Goal: Task Accomplishment & Management: Manage account settings

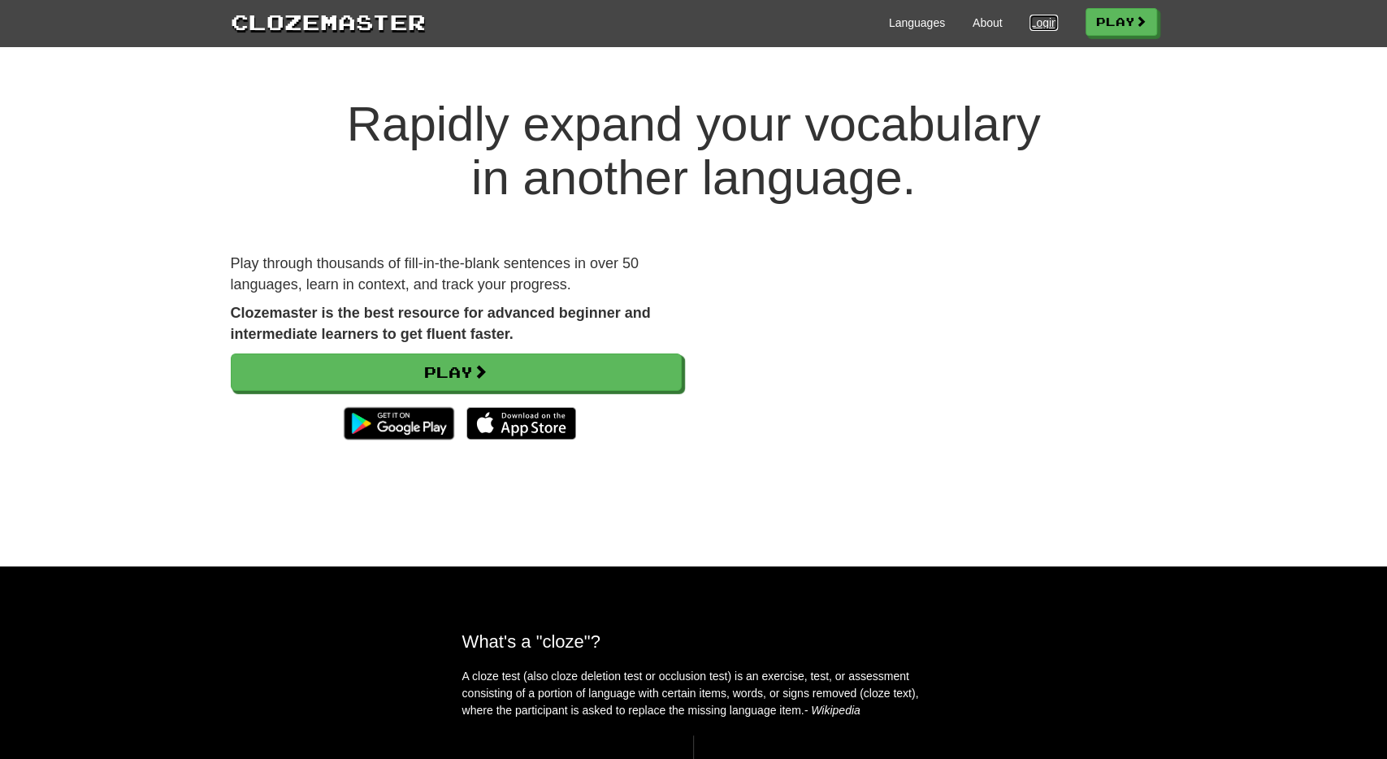
click at [1029, 15] on link "Login" at bounding box center [1043, 23] width 28 height 16
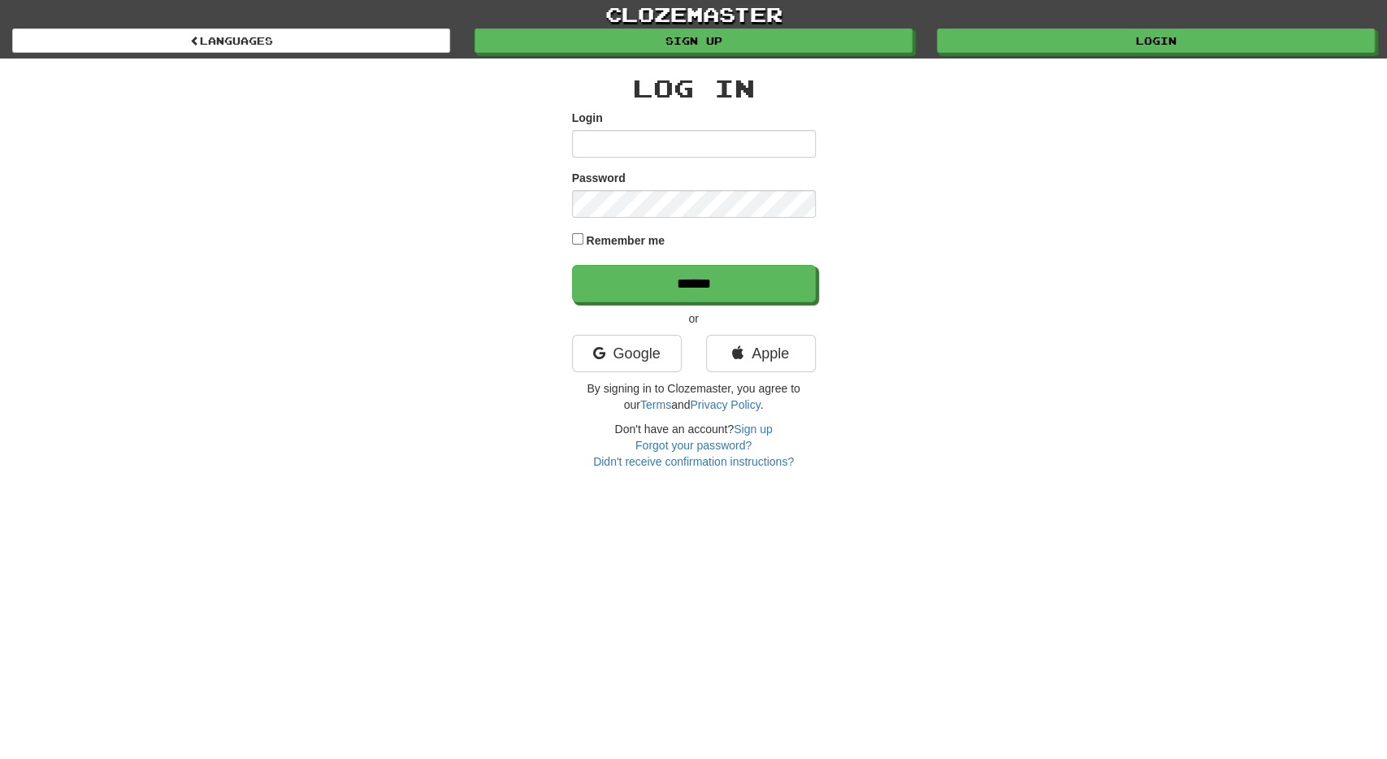
click at [654, 146] on input "Login" at bounding box center [694, 144] width 244 height 28
type input "**********"
click at [572, 265] on input "******" at bounding box center [694, 283] width 244 height 37
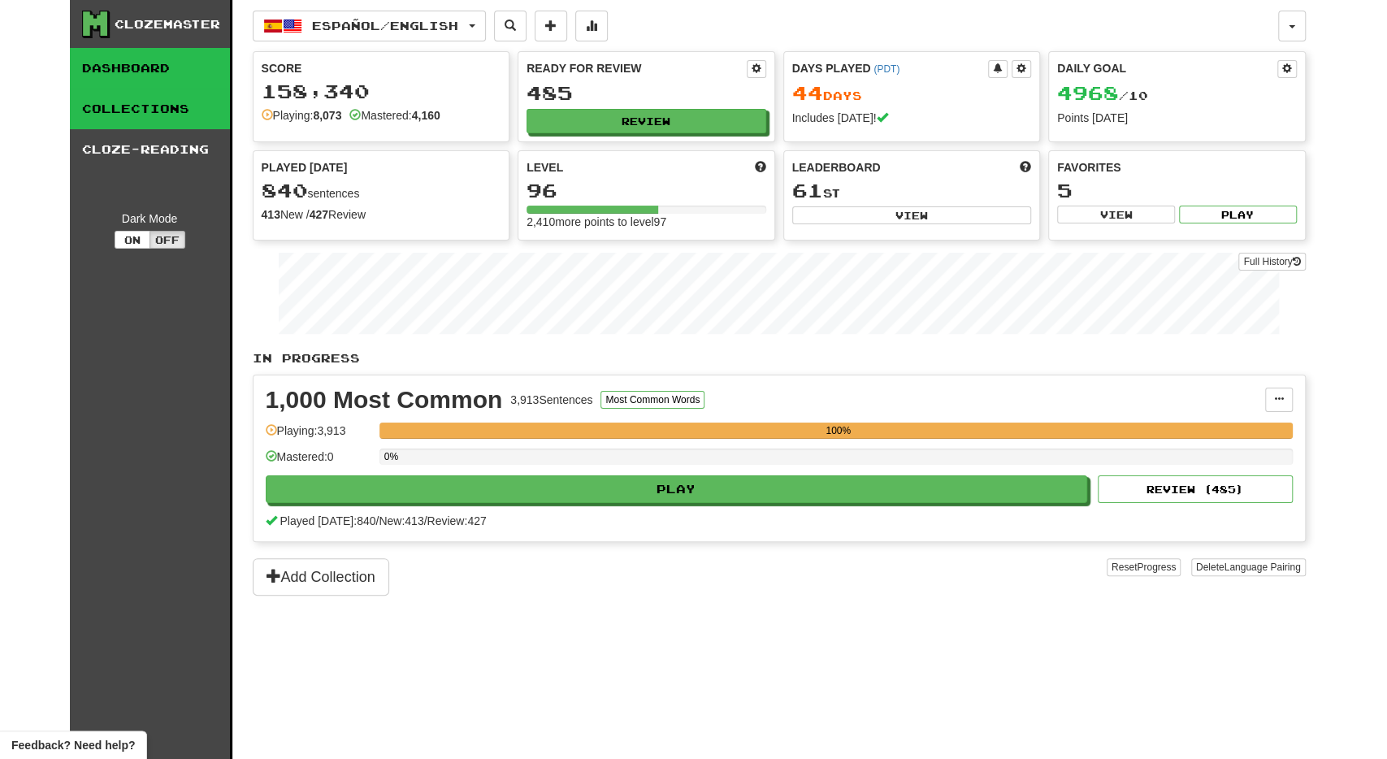
click at [96, 115] on link "Collections" at bounding box center [150, 109] width 160 height 41
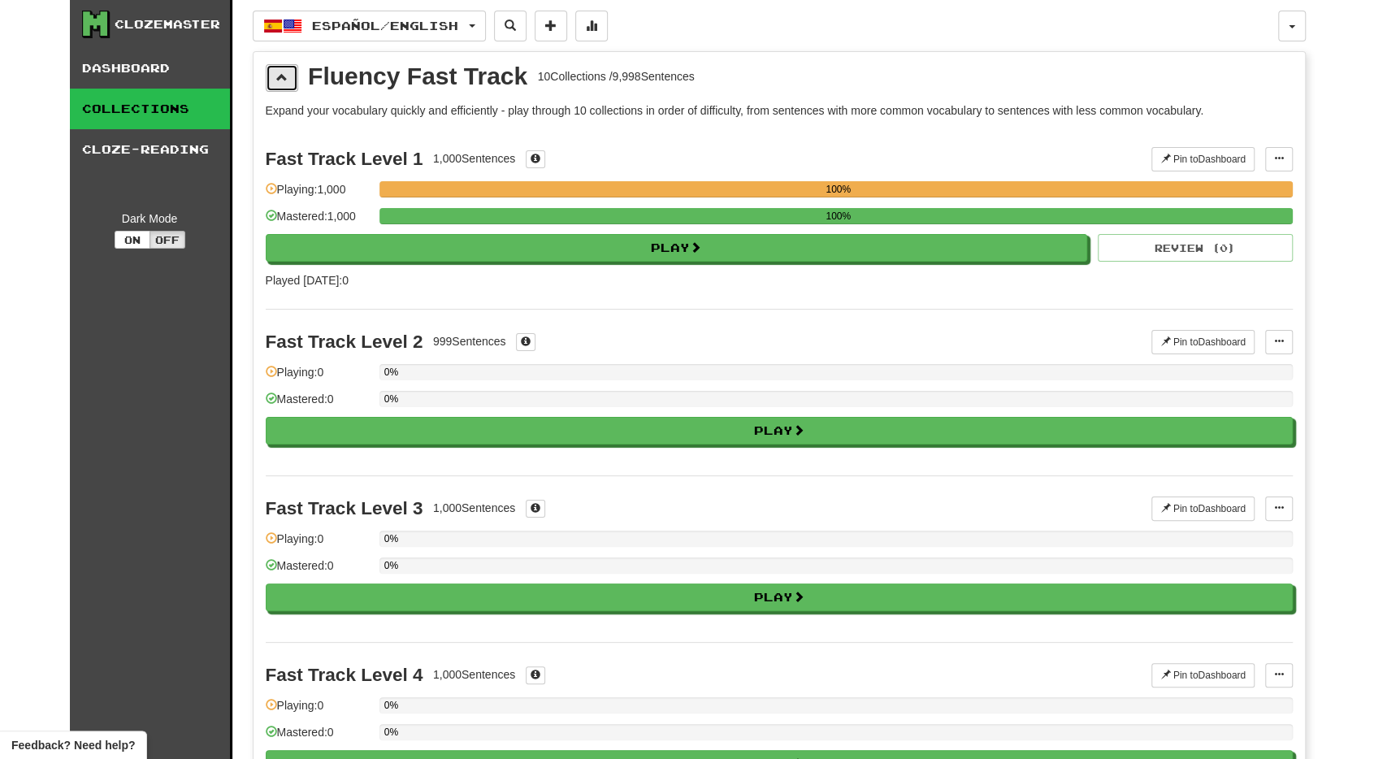
click at [286, 75] on span at bounding box center [281, 76] width 11 height 11
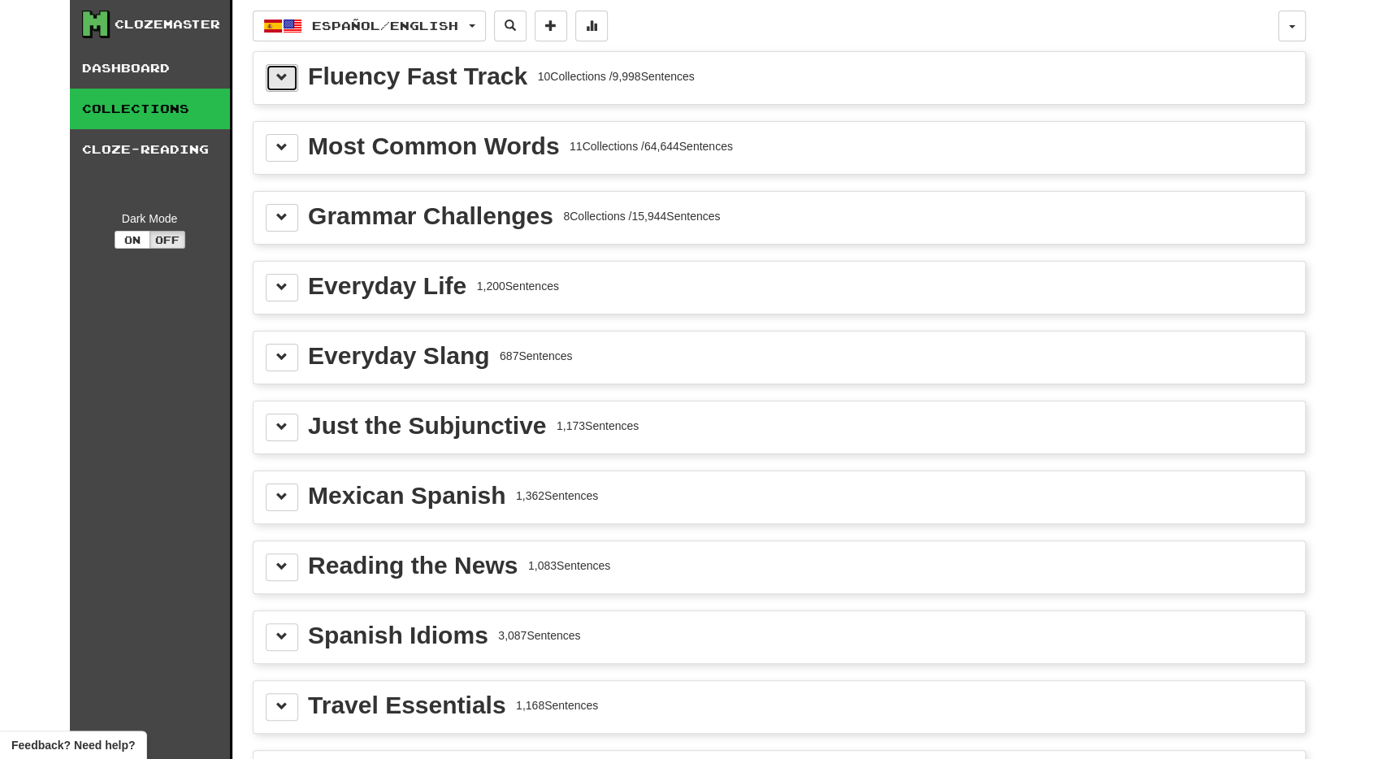
click at [288, 82] on button at bounding box center [282, 78] width 32 height 28
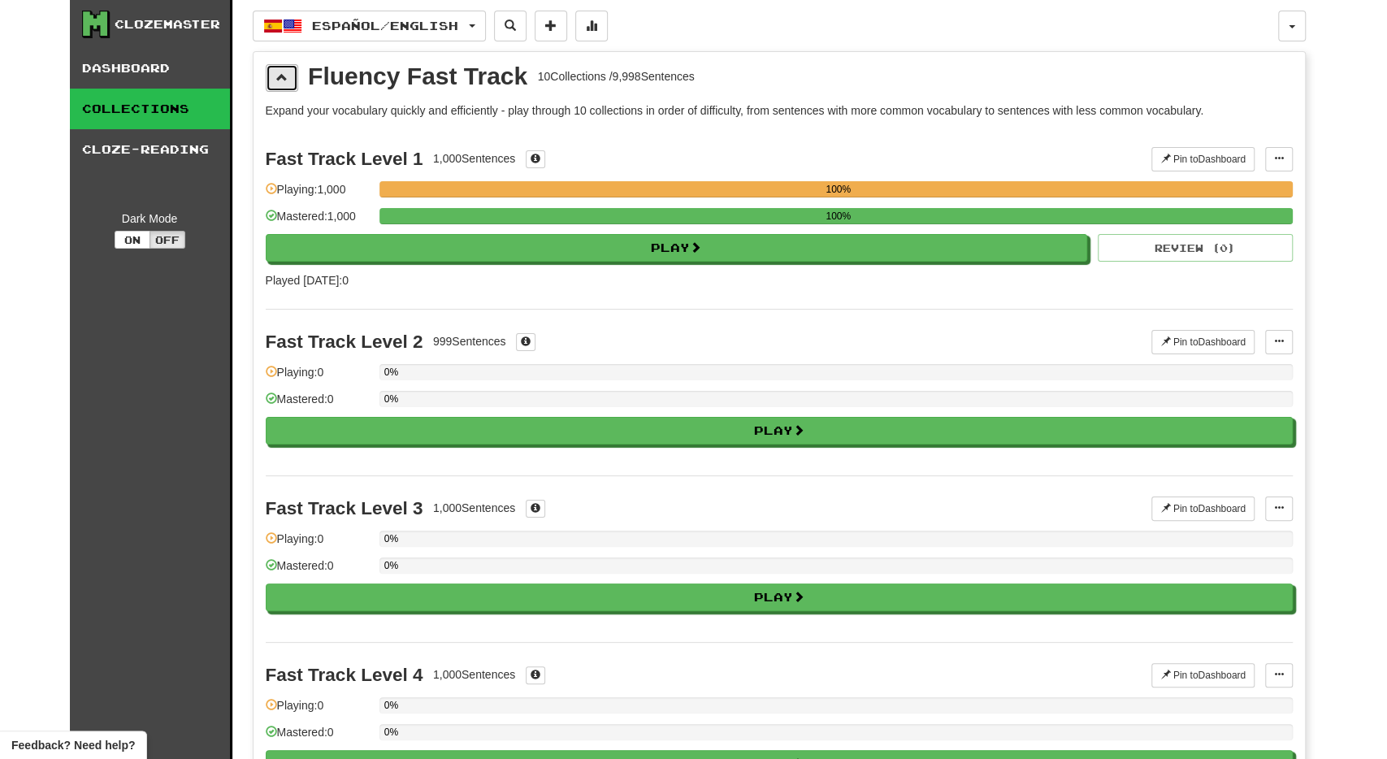
click at [288, 82] on button at bounding box center [282, 78] width 32 height 28
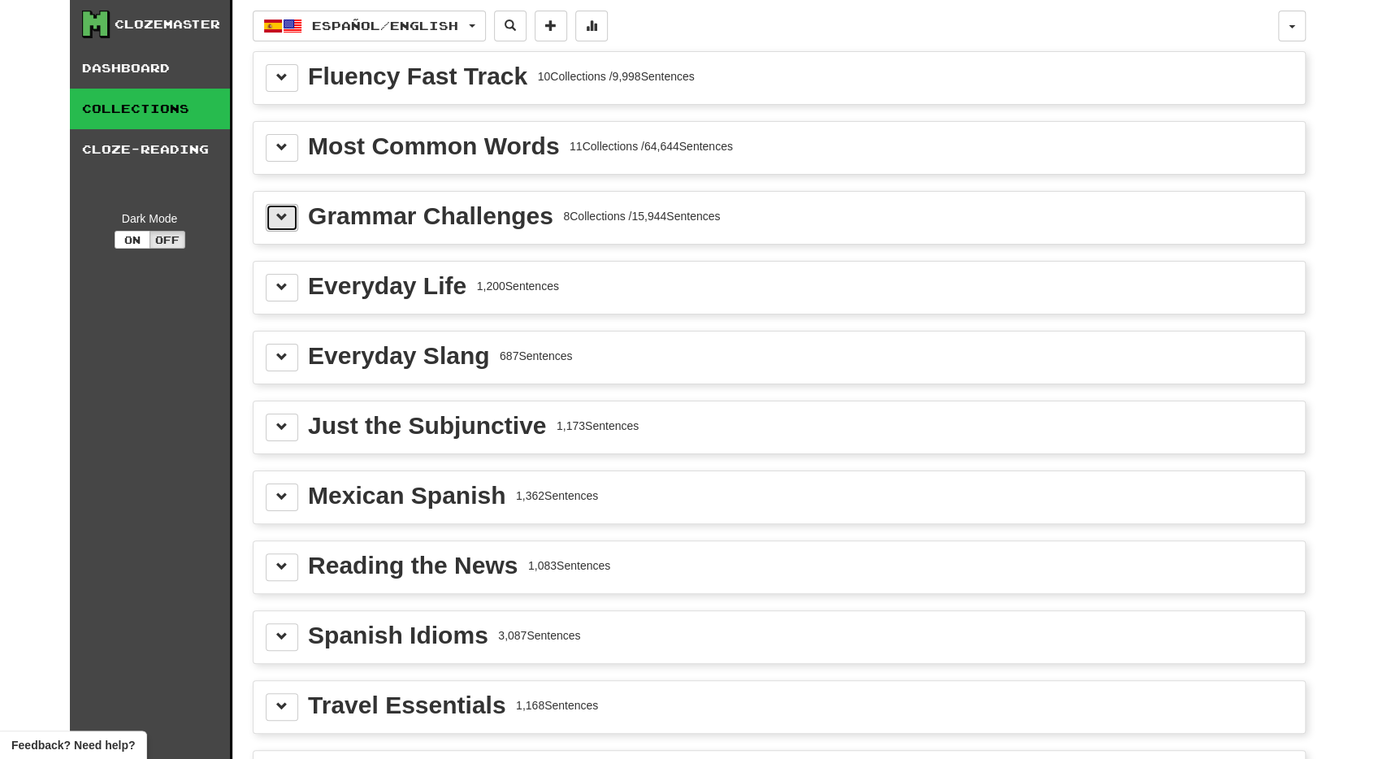
click at [281, 215] on span at bounding box center [281, 216] width 11 height 11
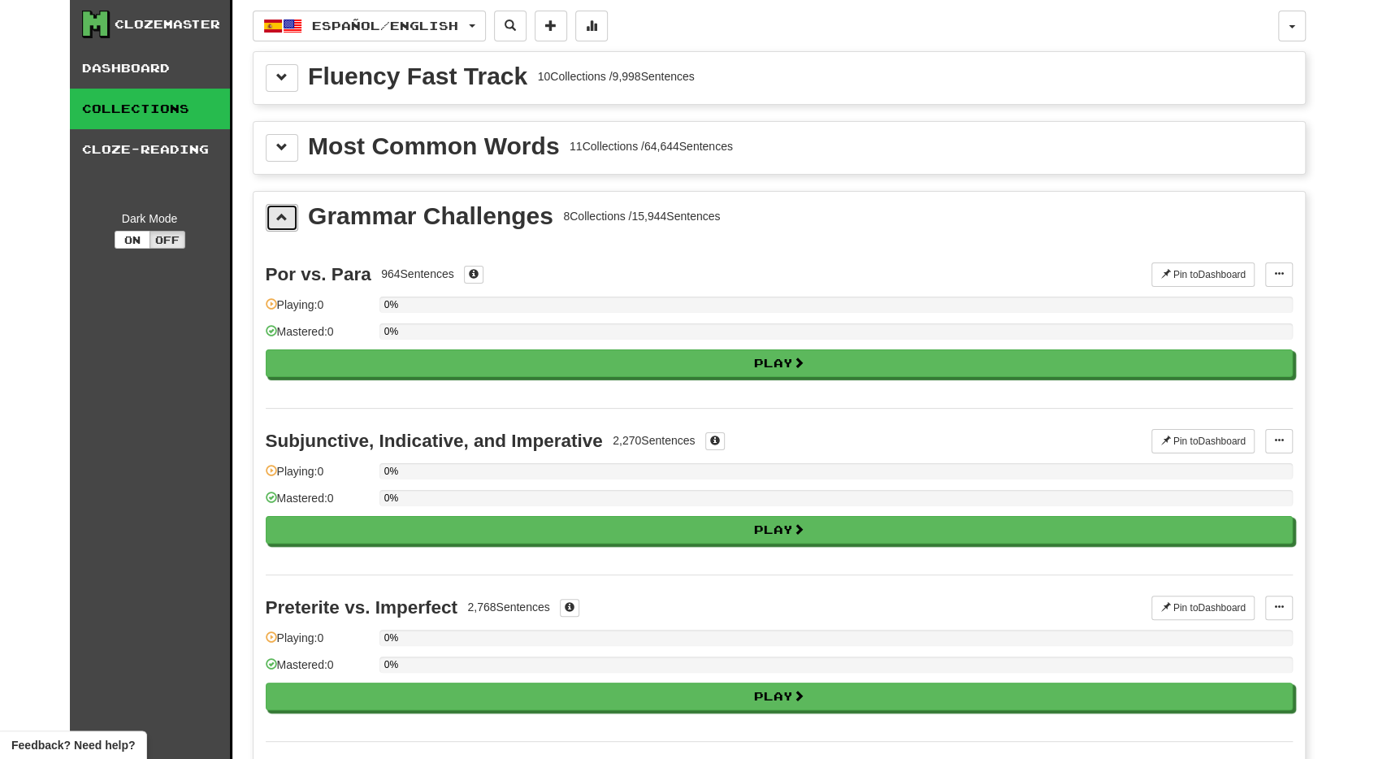
click at [281, 215] on span at bounding box center [281, 216] width 11 height 11
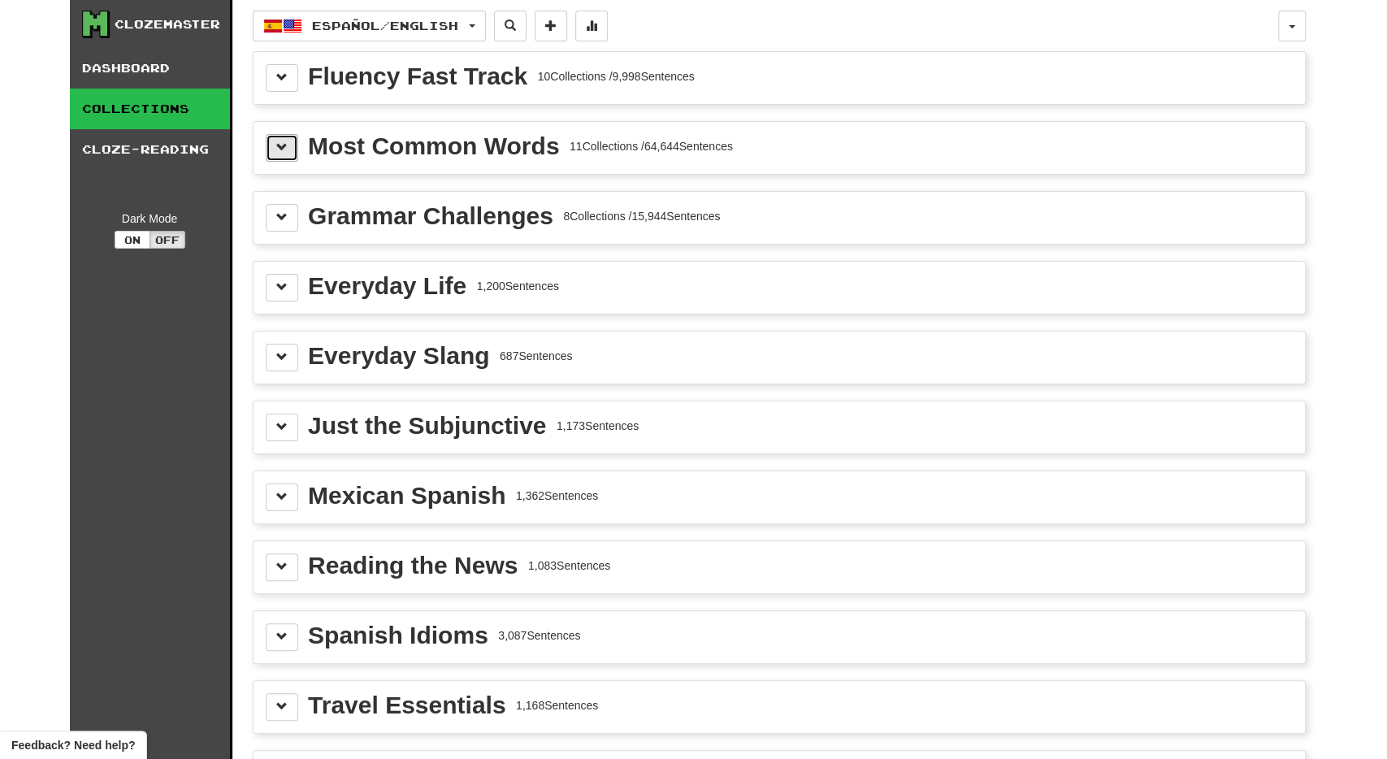
click at [279, 149] on span at bounding box center [281, 146] width 11 height 11
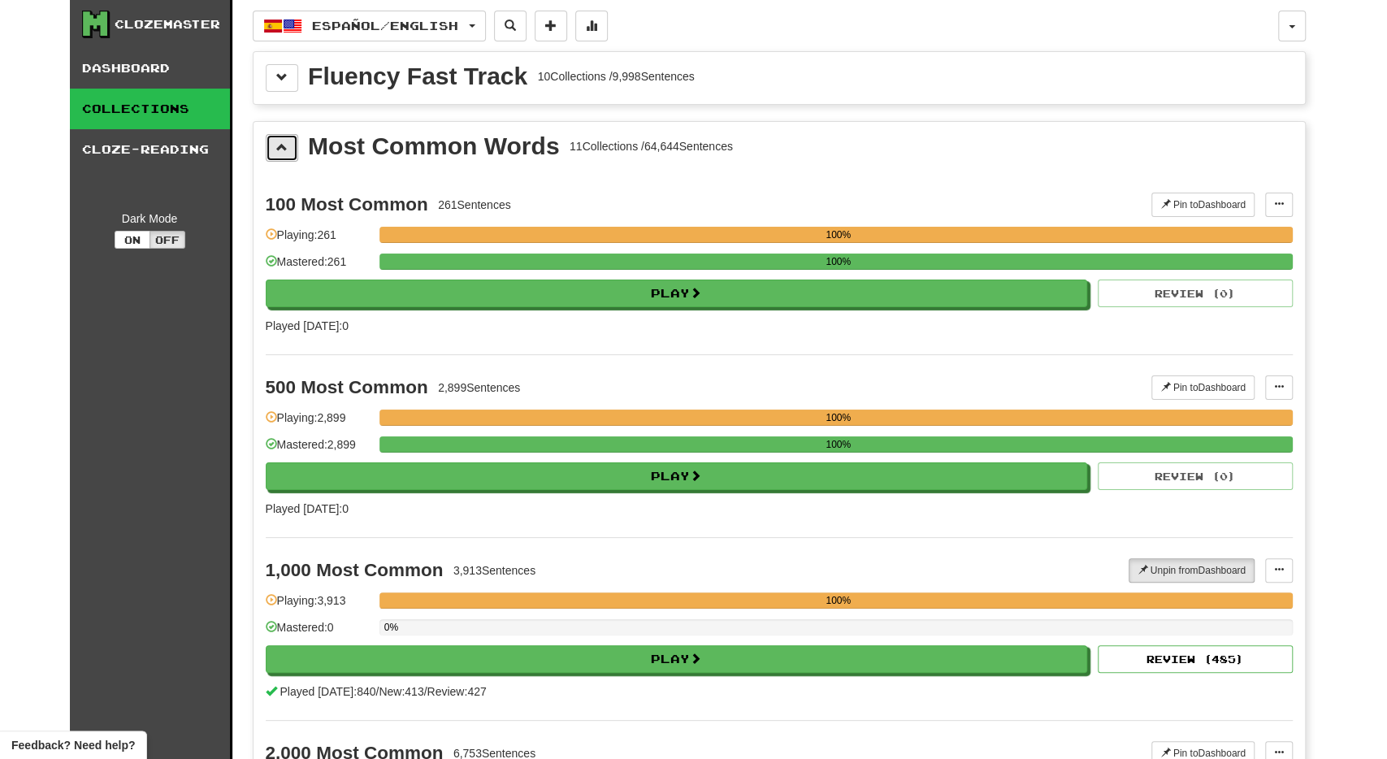
click at [275, 147] on button at bounding box center [282, 148] width 32 height 28
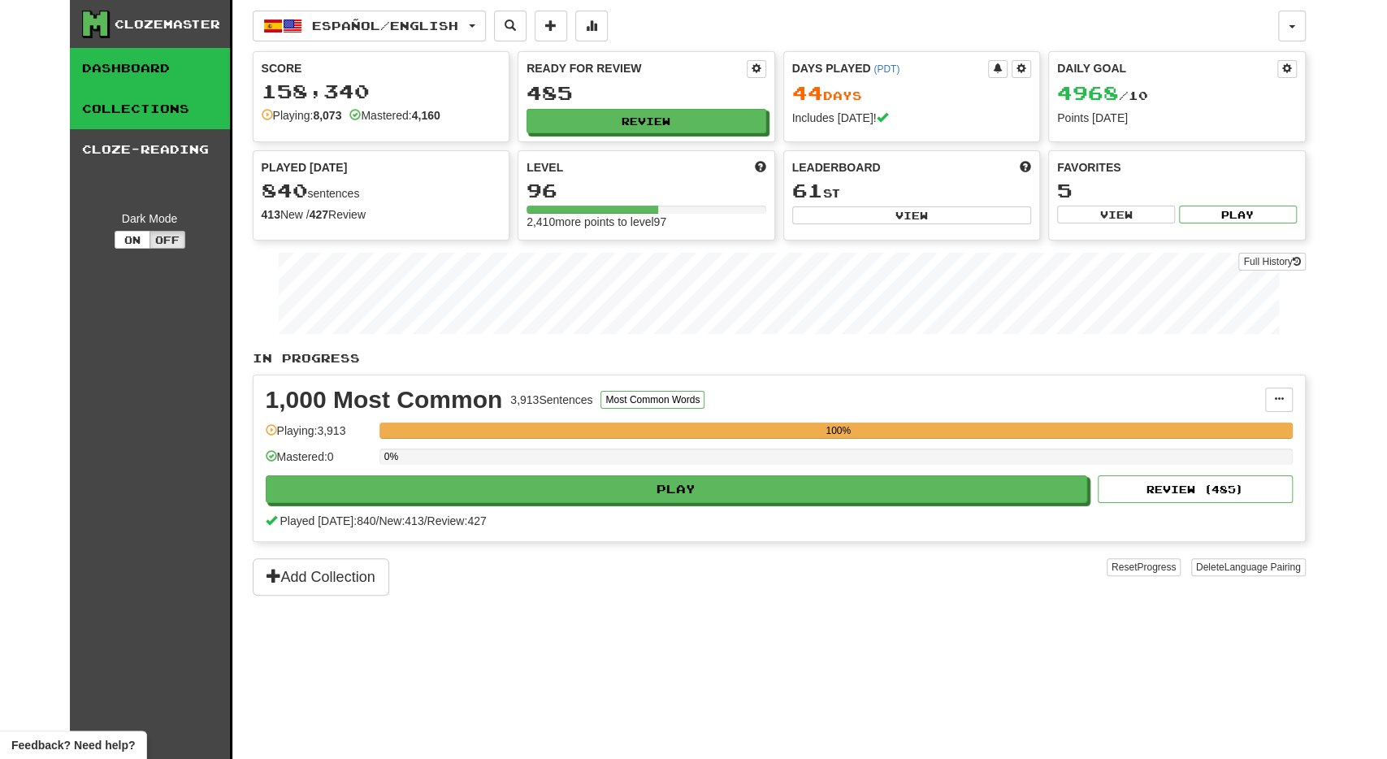
click at [87, 99] on link "Collections" at bounding box center [150, 109] width 160 height 41
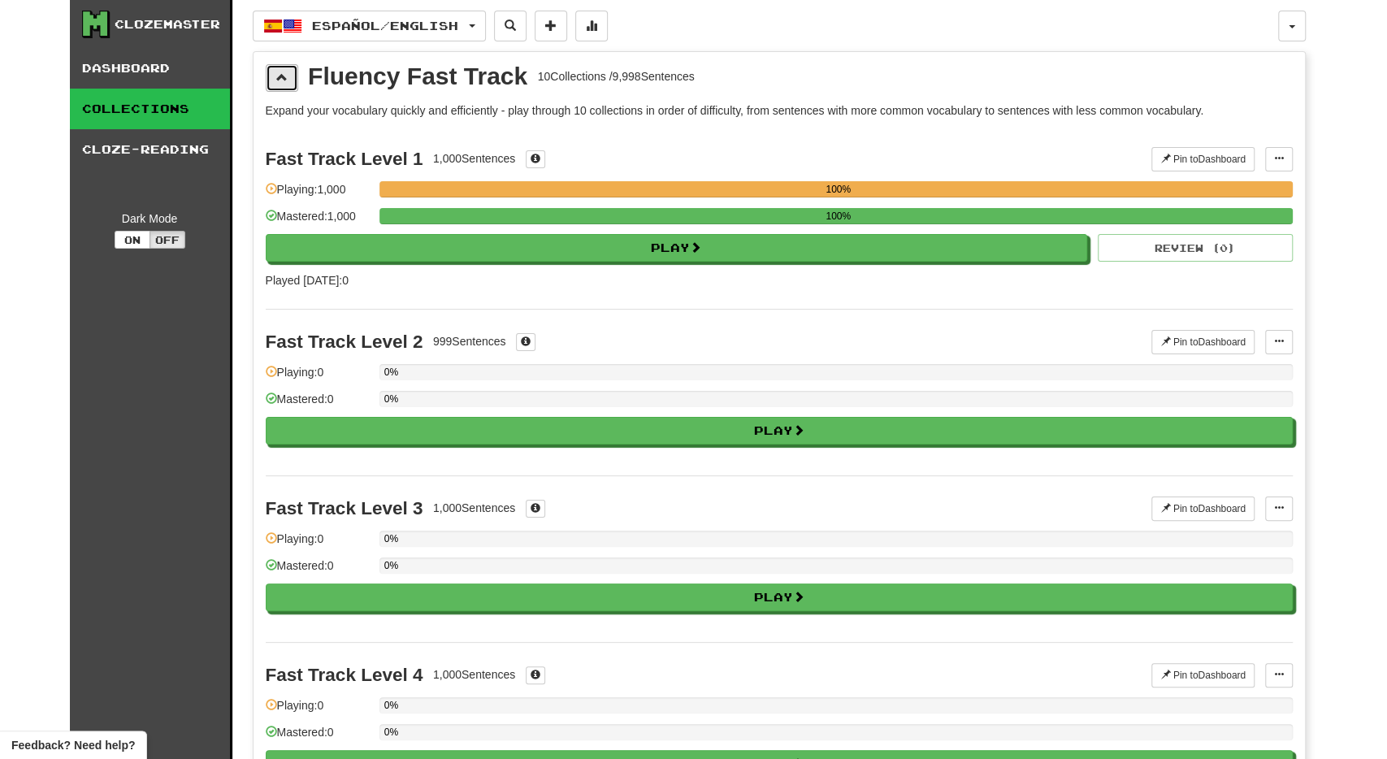
click at [275, 64] on button at bounding box center [282, 78] width 32 height 28
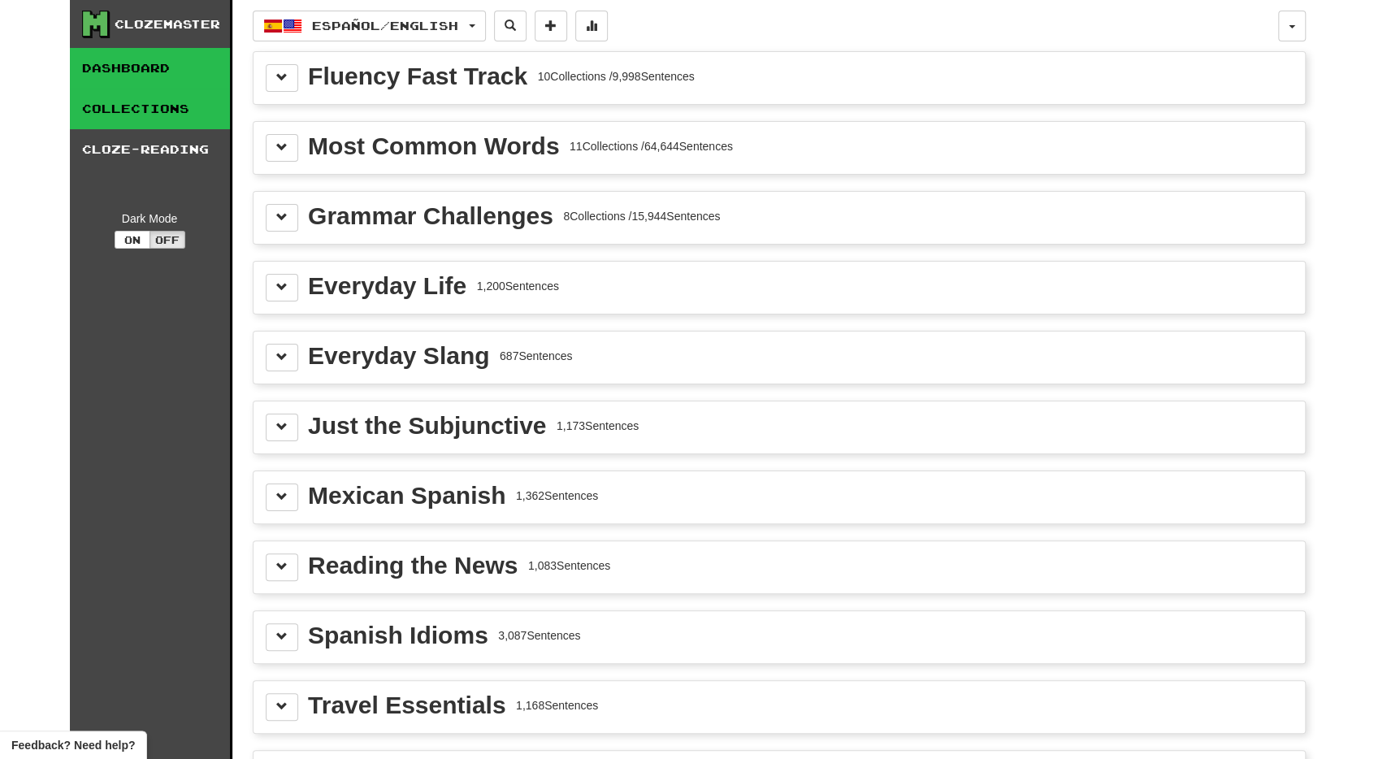
click at [141, 71] on link "Dashboard" at bounding box center [150, 68] width 160 height 41
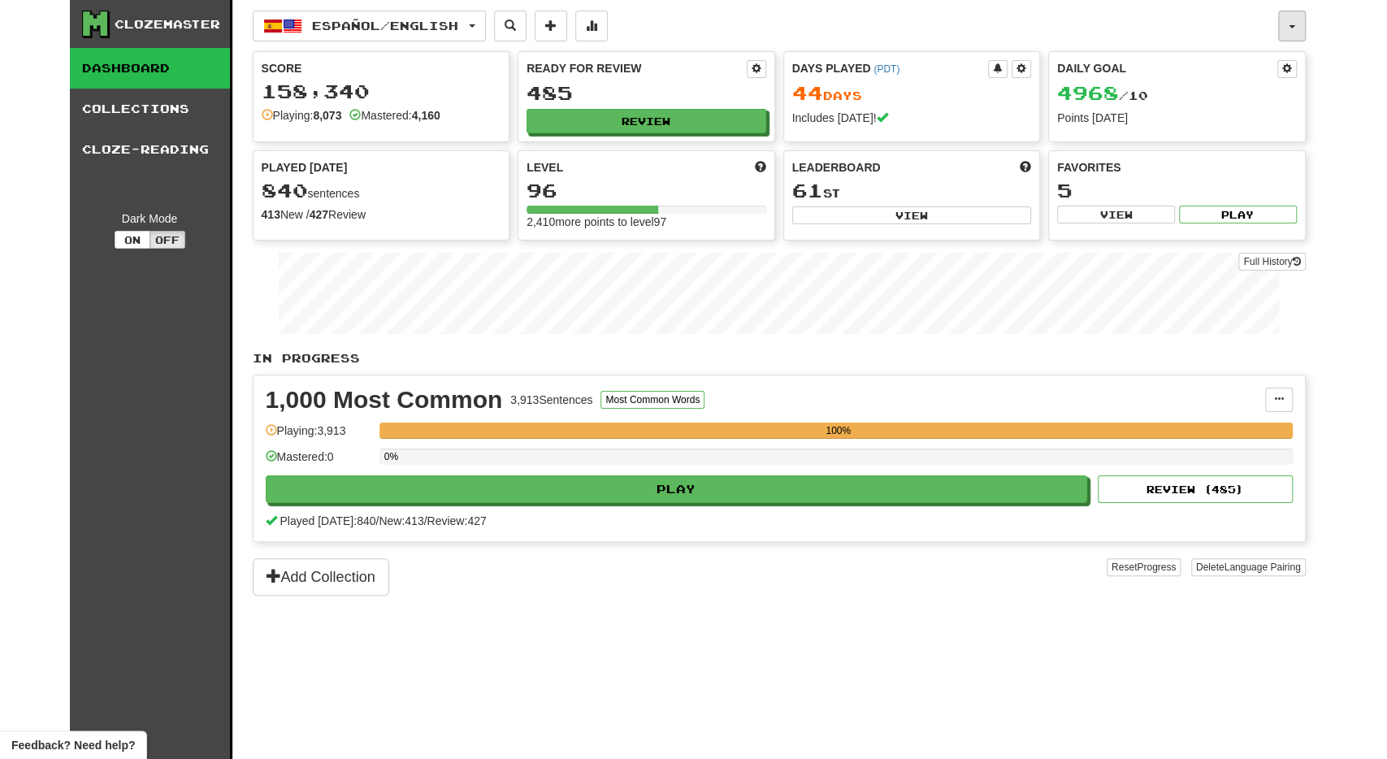
click at [1302, 28] on button "button" at bounding box center [1292, 26] width 28 height 31
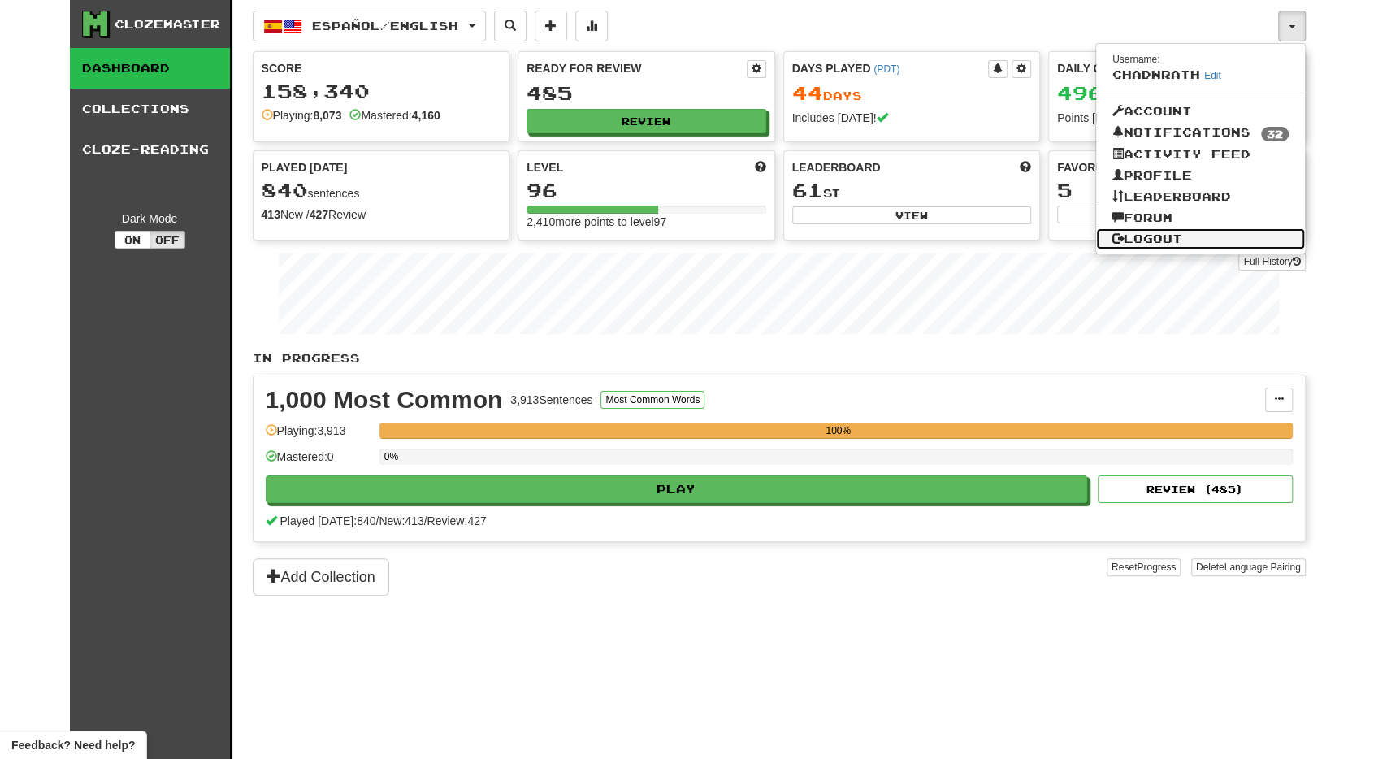
click at [1163, 233] on link "Logout" at bounding box center [1200, 238] width 209 height 21
